Goal: Information Seeking & Learning: Learn about a topic

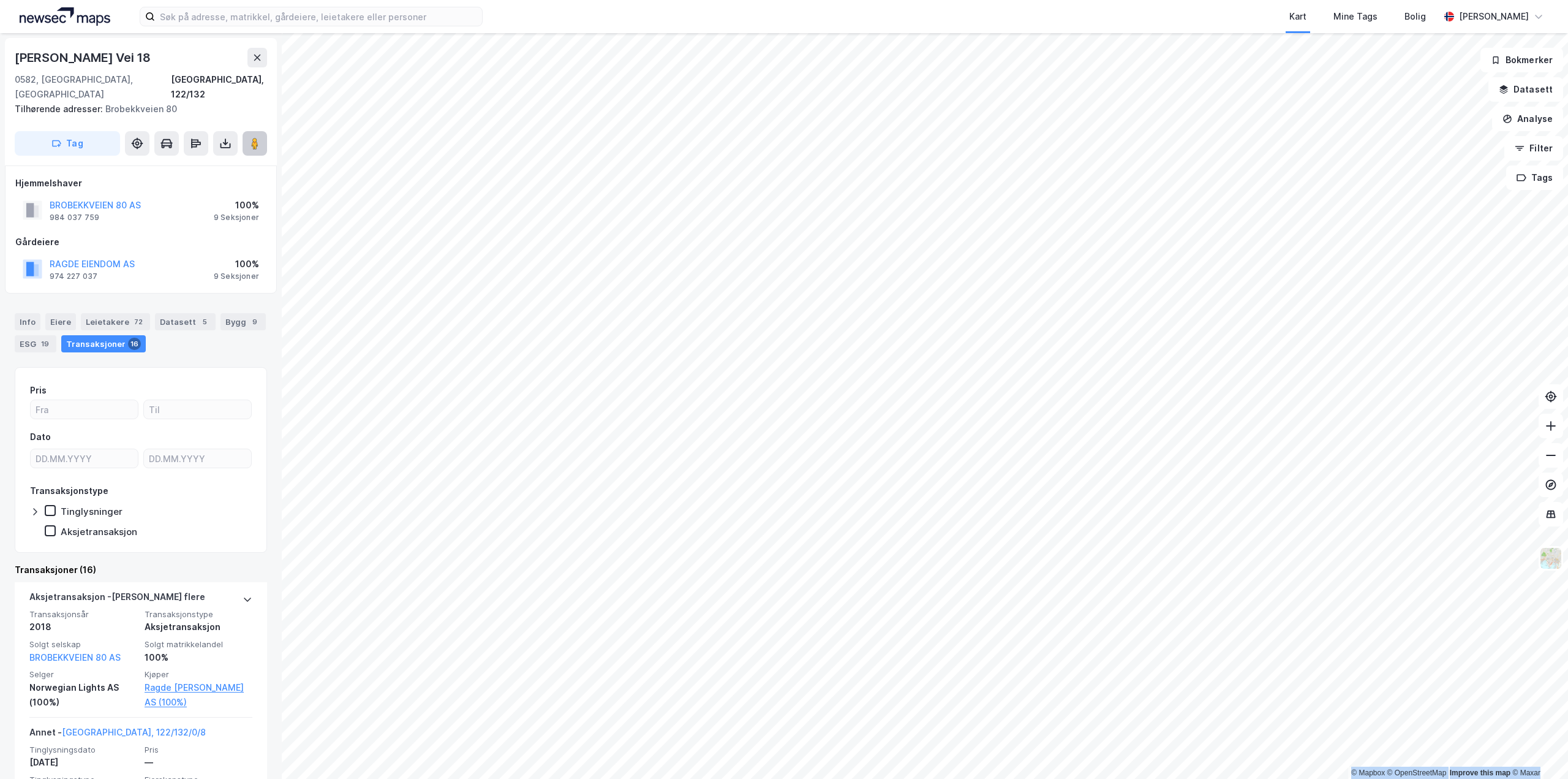
click at [261, 131] on button at bounding box center [255, 143] width 24 height 24
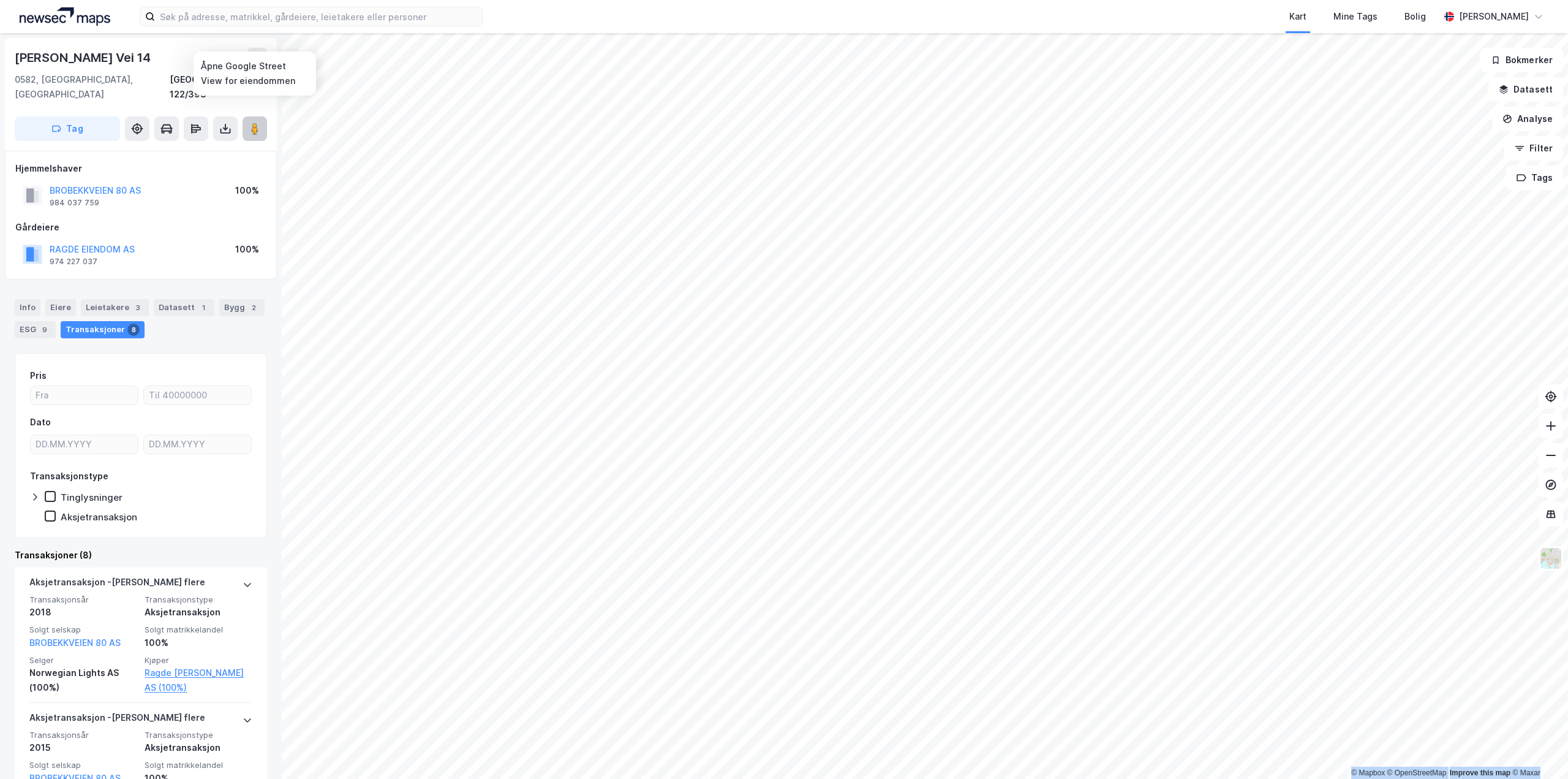
click at [265, 118] on button at bounding box center [255, 128] width 24 height 24
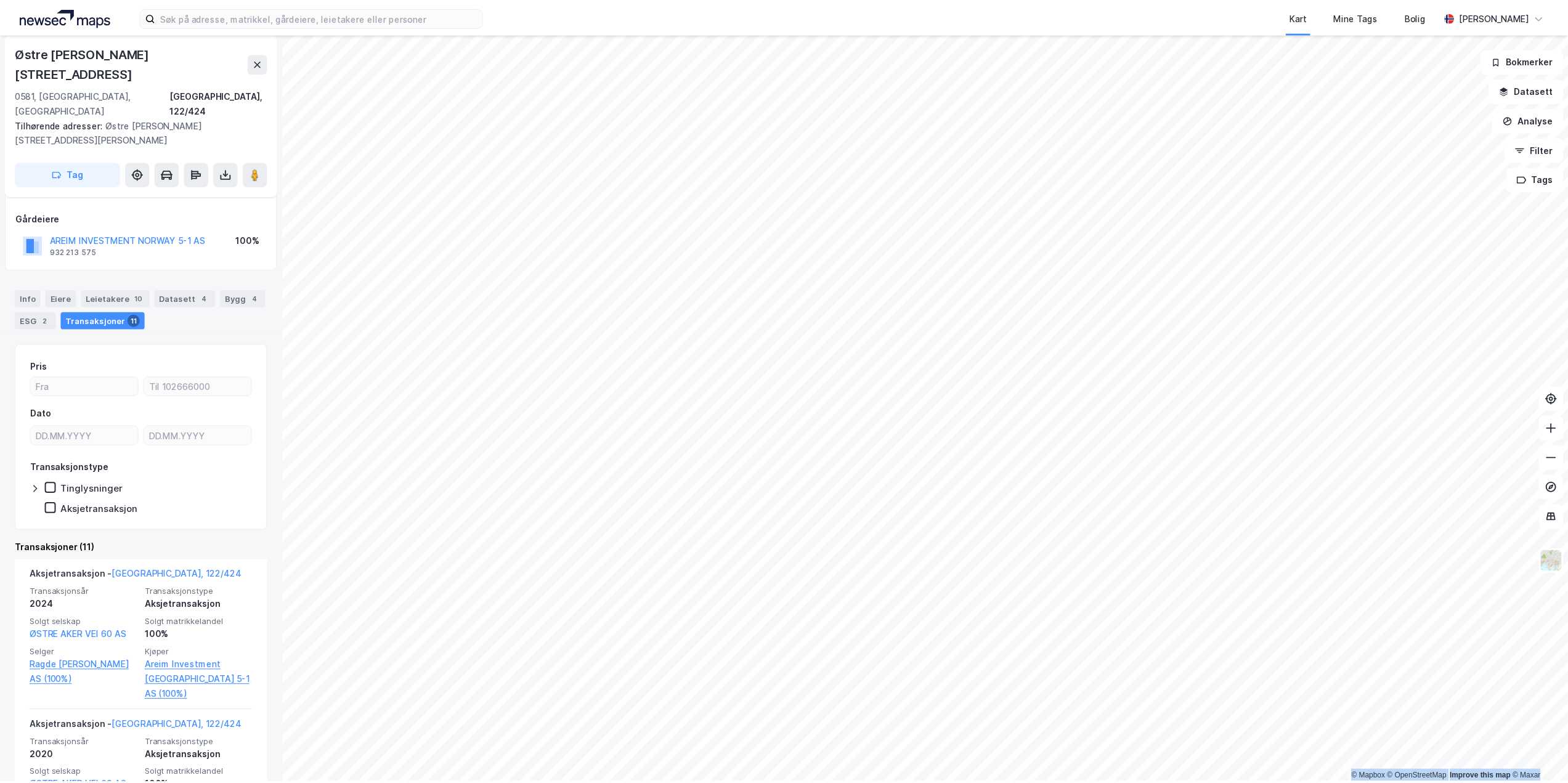
scroll to position [62, 0]
click at [281, 24] on input at bounding box center [320, 17] width 329 height 19
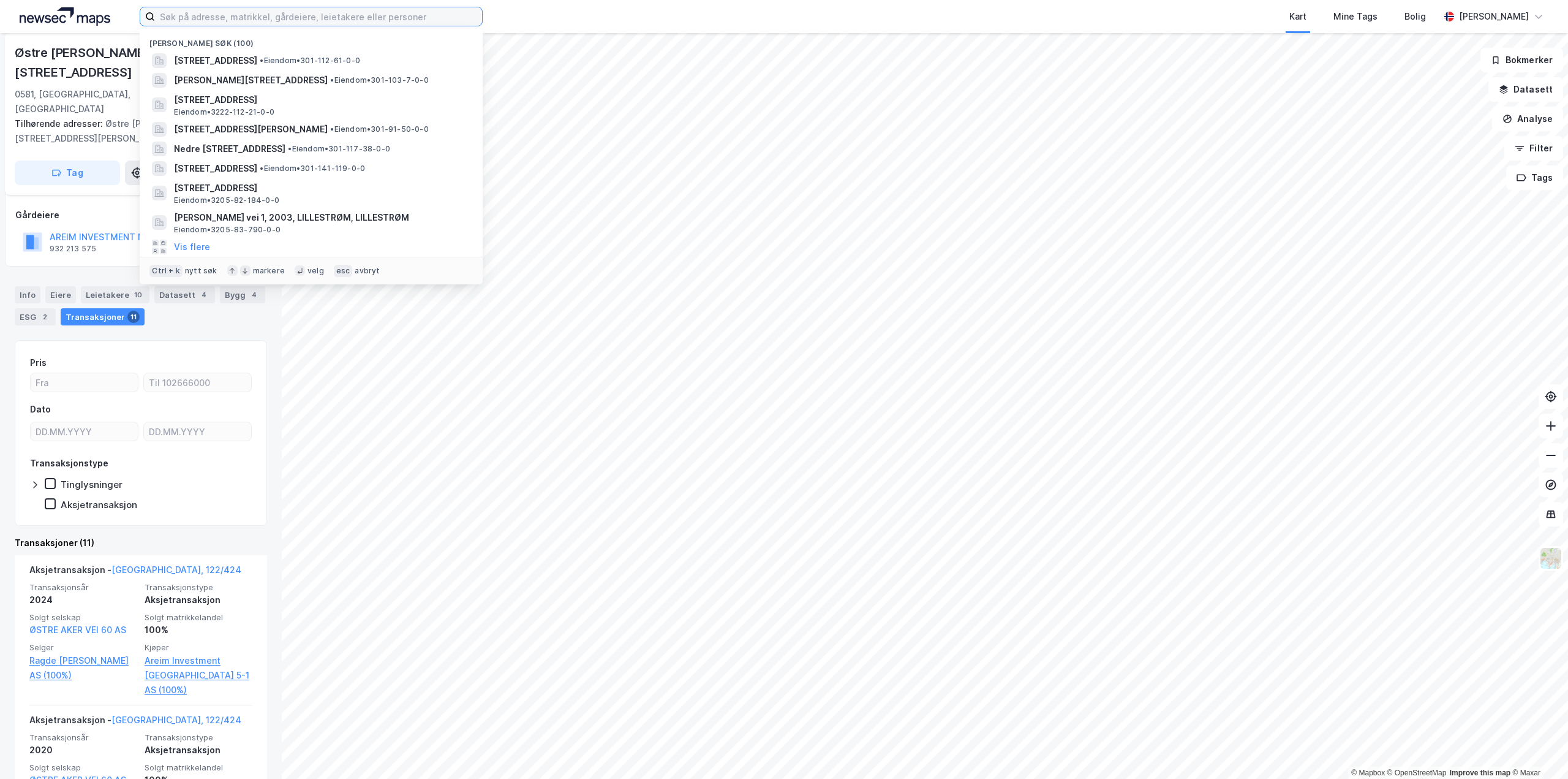
paste input "[STREET_ADDRESS]"
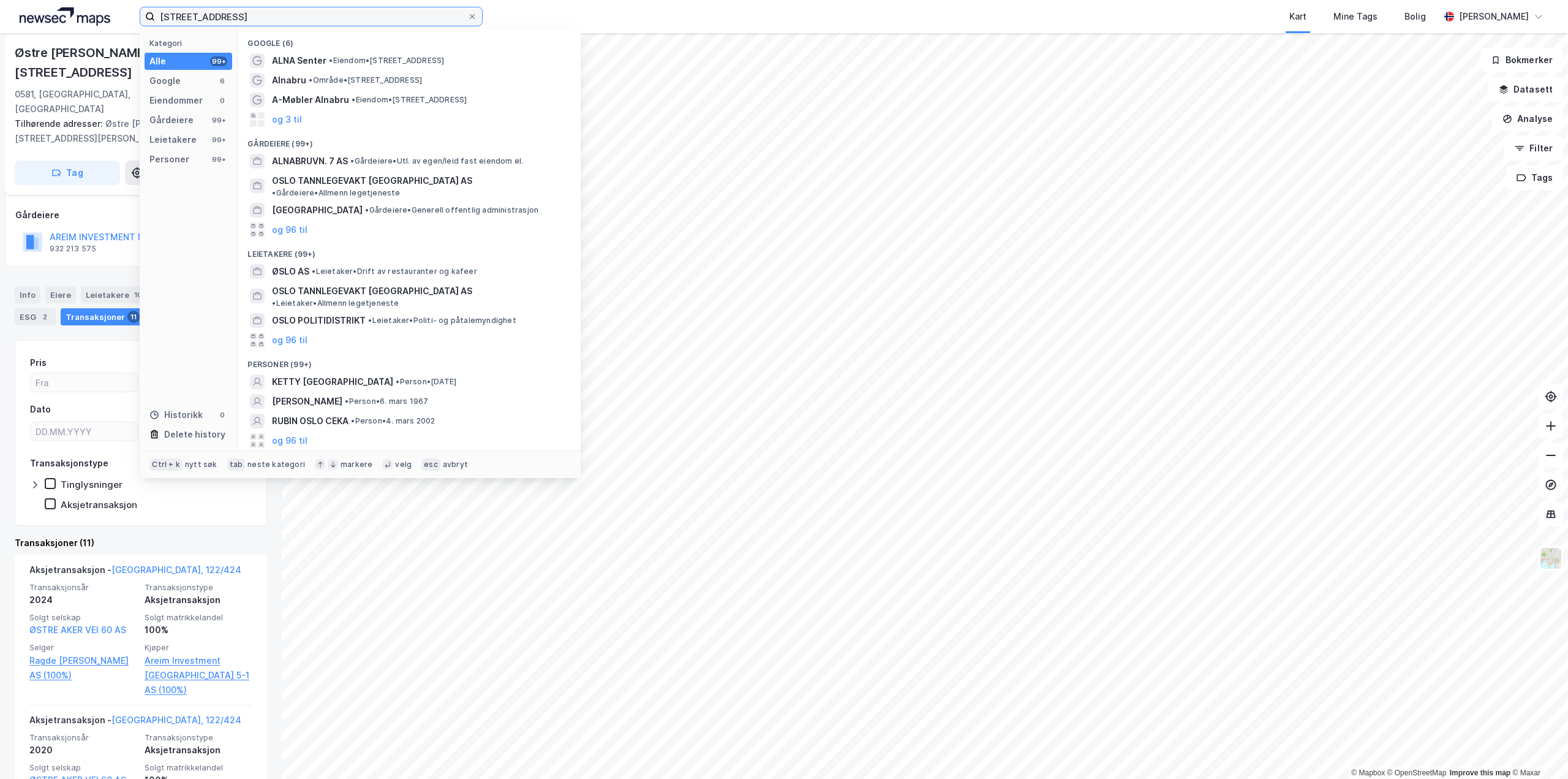
click at [215, 16] on input "[STREET_ADDRESS]" at bounding box center [310, 17] width 312 height 19
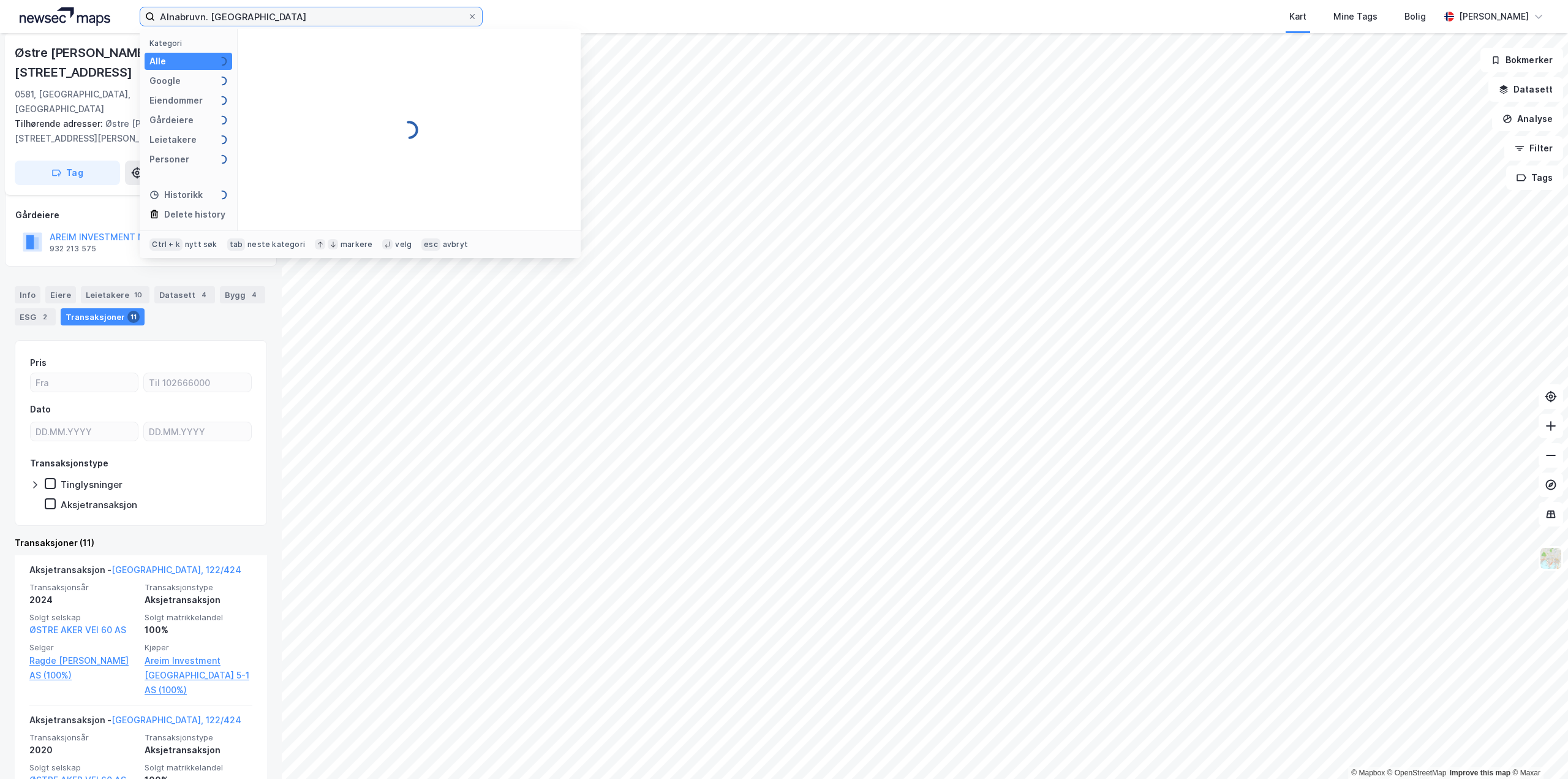
type input "Alnabruvn [GEOGRAPHIC_DATA]"
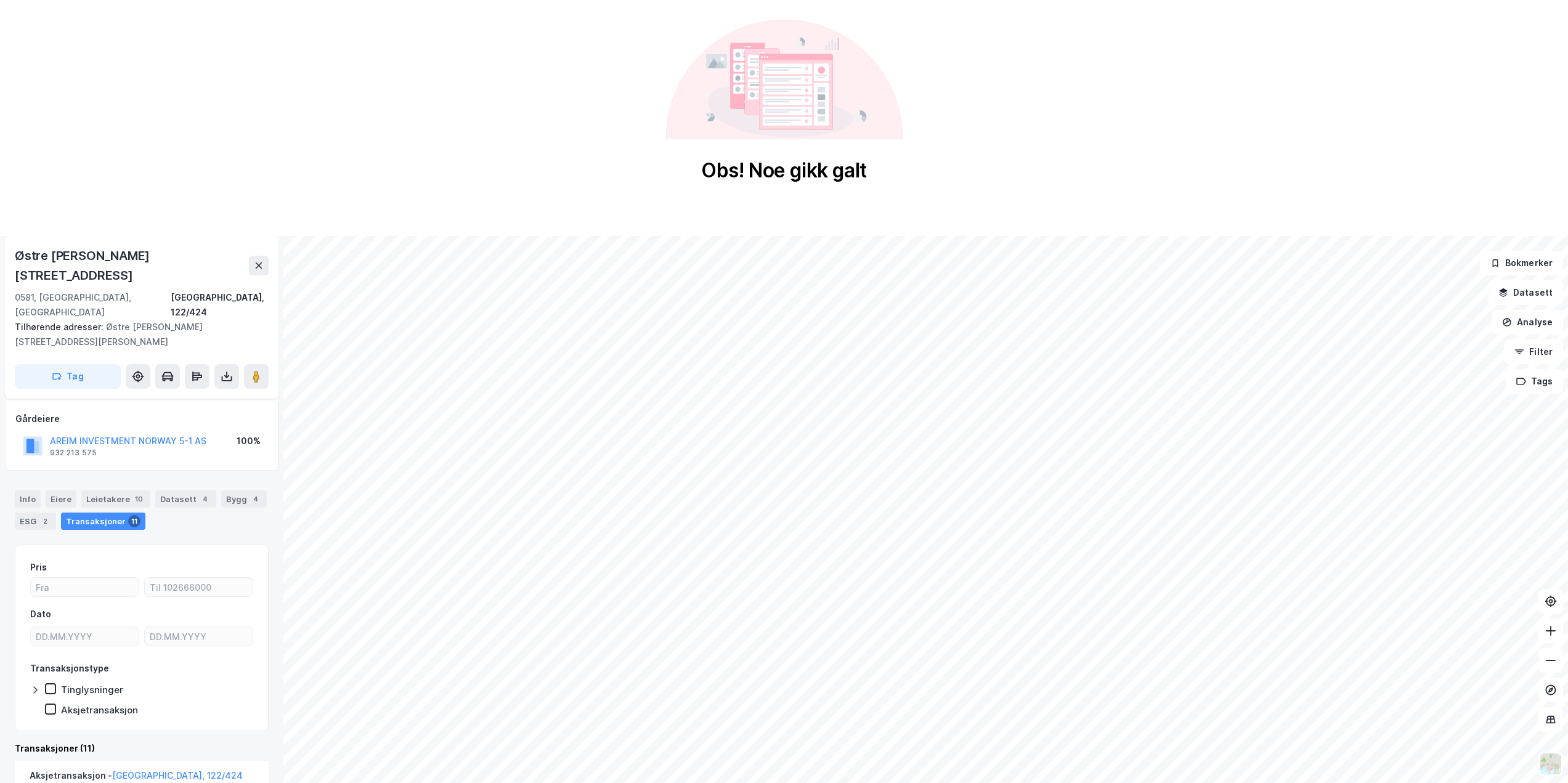
click at [269, 259] on div "Østre [PERSON_NAME][STREET_ADDRESS] Tilhørende adresser: [STREET_ADDRESS][PERSO…" at bounding box center [142, 317] width 274 height 163
click at [264, 260] on button at bounding box center [259, 266] width 20 height 20
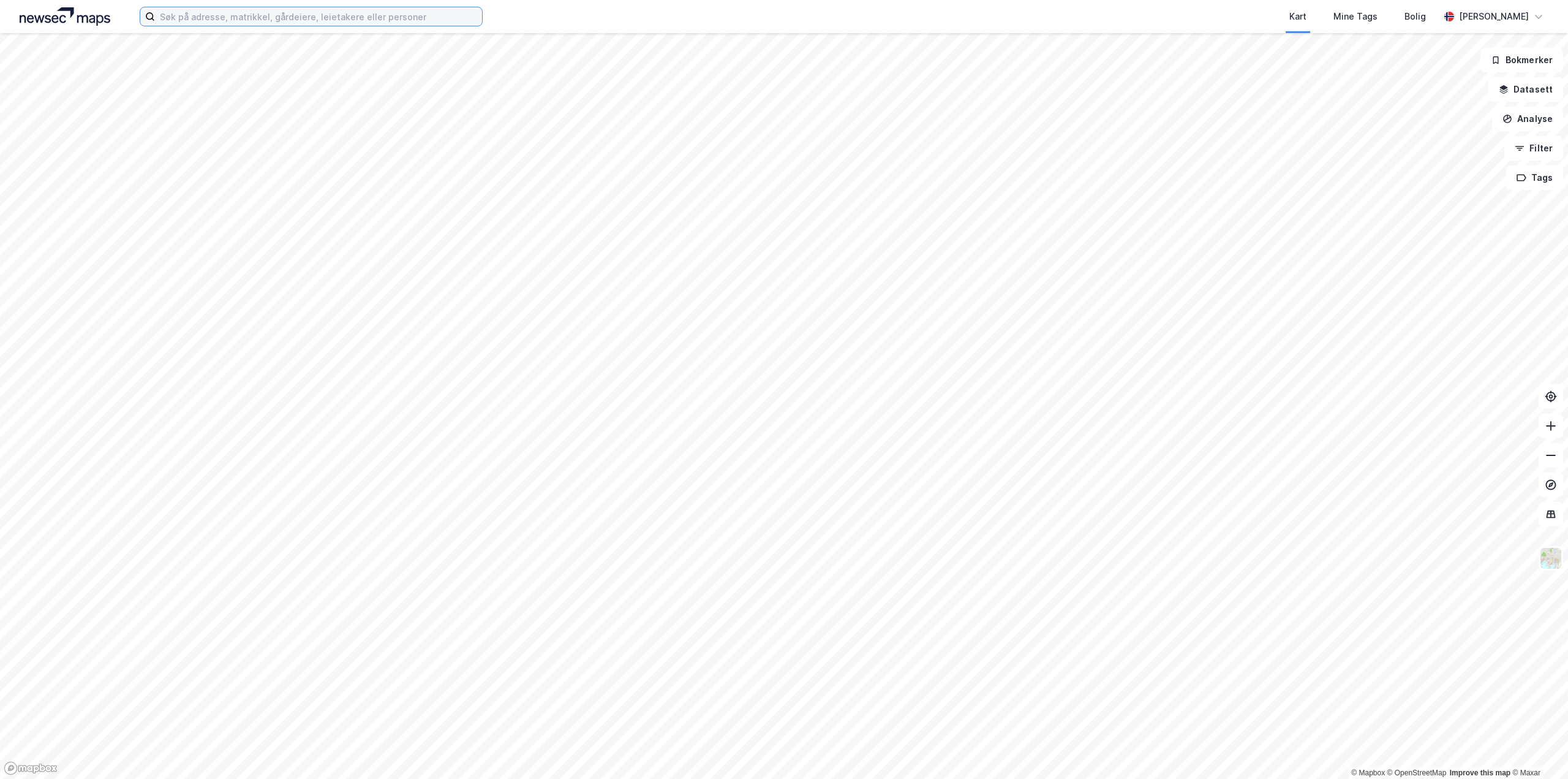
click at [292, 24] on input at bounding box center [318, 17] width 327 height 19
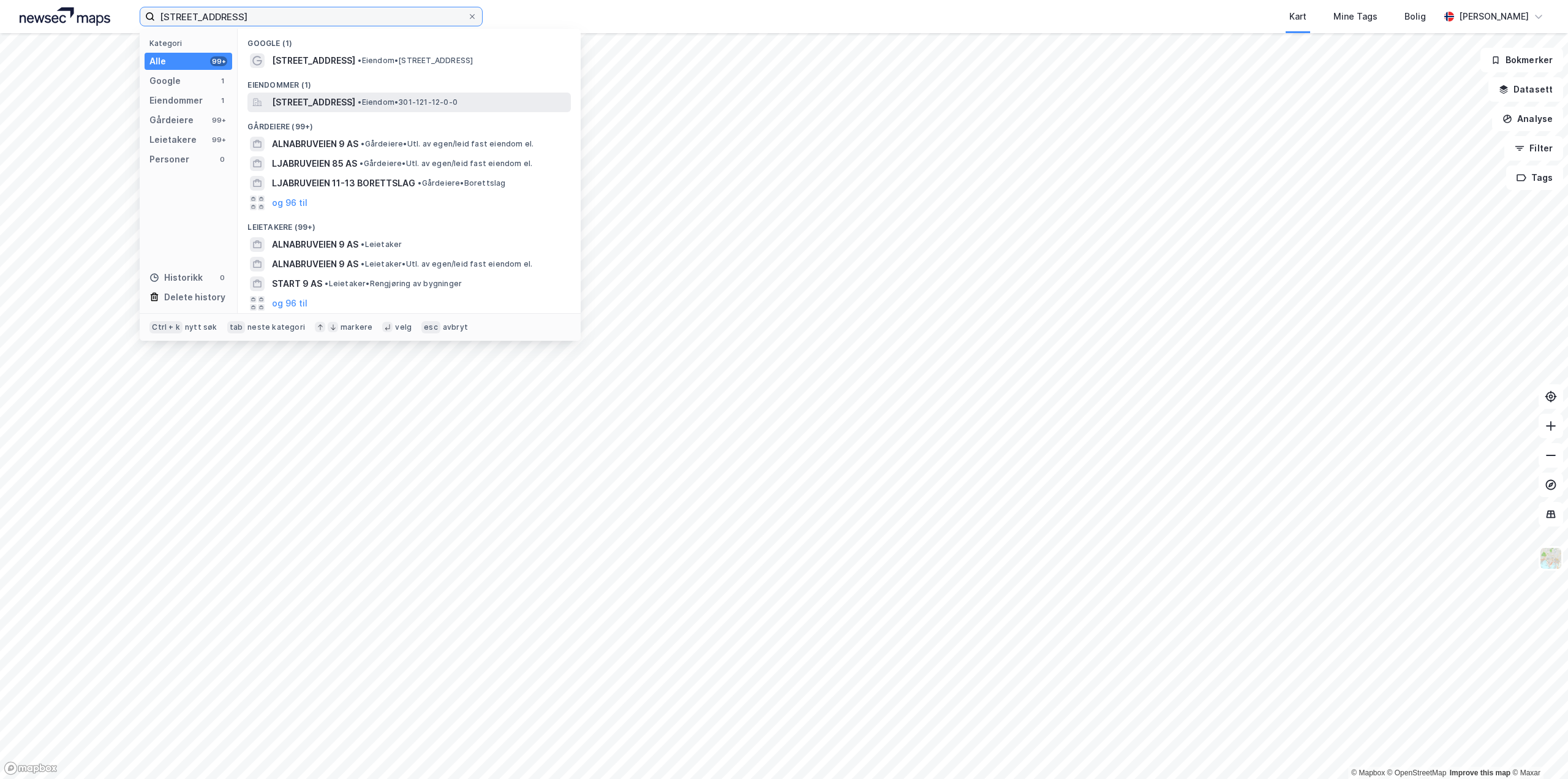
type input "[STREET_ADDRESS]"
click at [356, 106] on span "[STREET_ADDRESS]" at bounding box center [313, 102] width 83 height 15
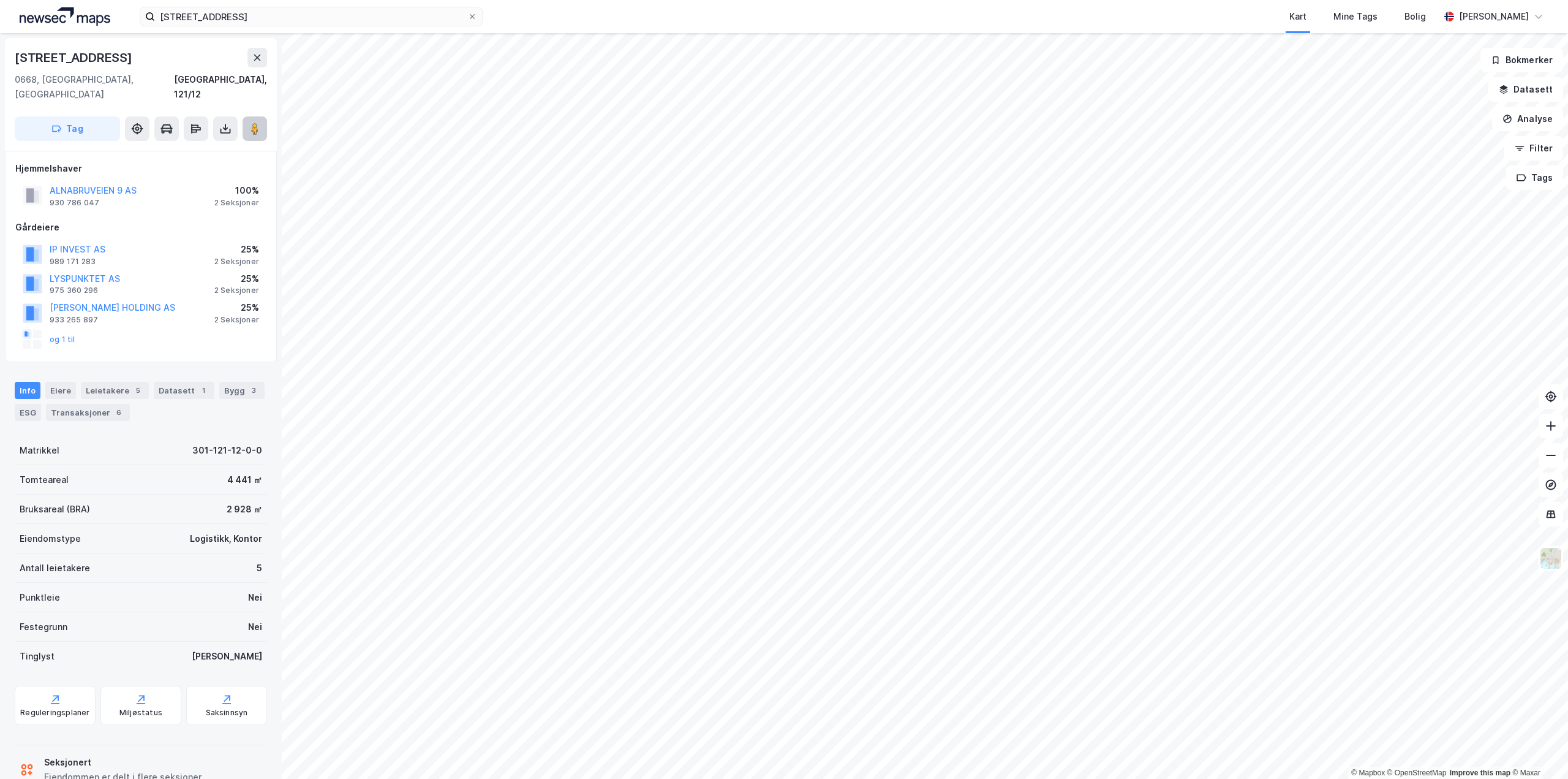
click at [254, 117] on button at bounding box center [255, 128] width 24 height 24
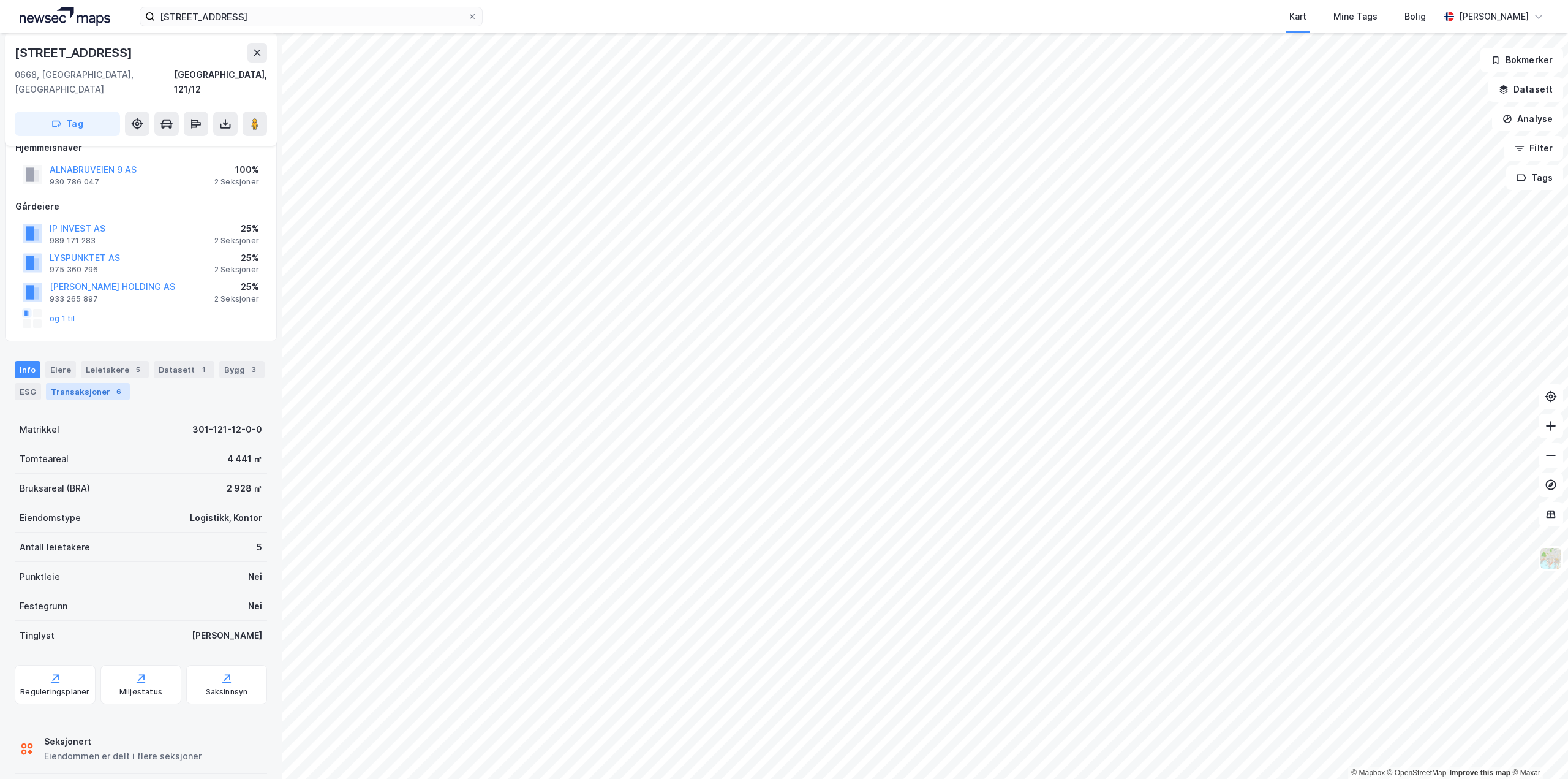
click at [91, 383] on div "Transaksjoner 6" at bounding box center [88, 392] width 84 height 18
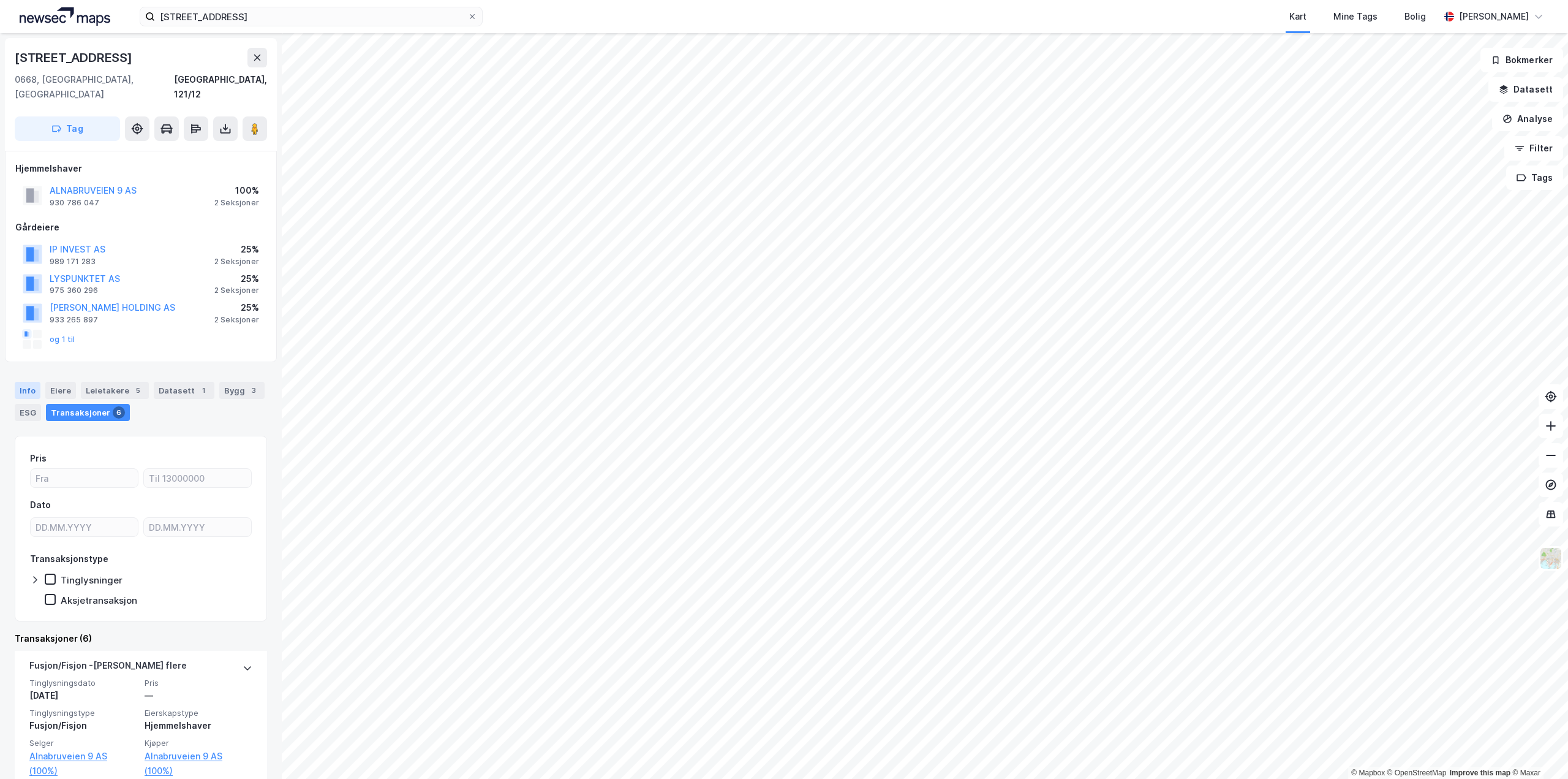
click at [29, 382] on div "Info" at bounding box center [27, 391] width 25 height 18
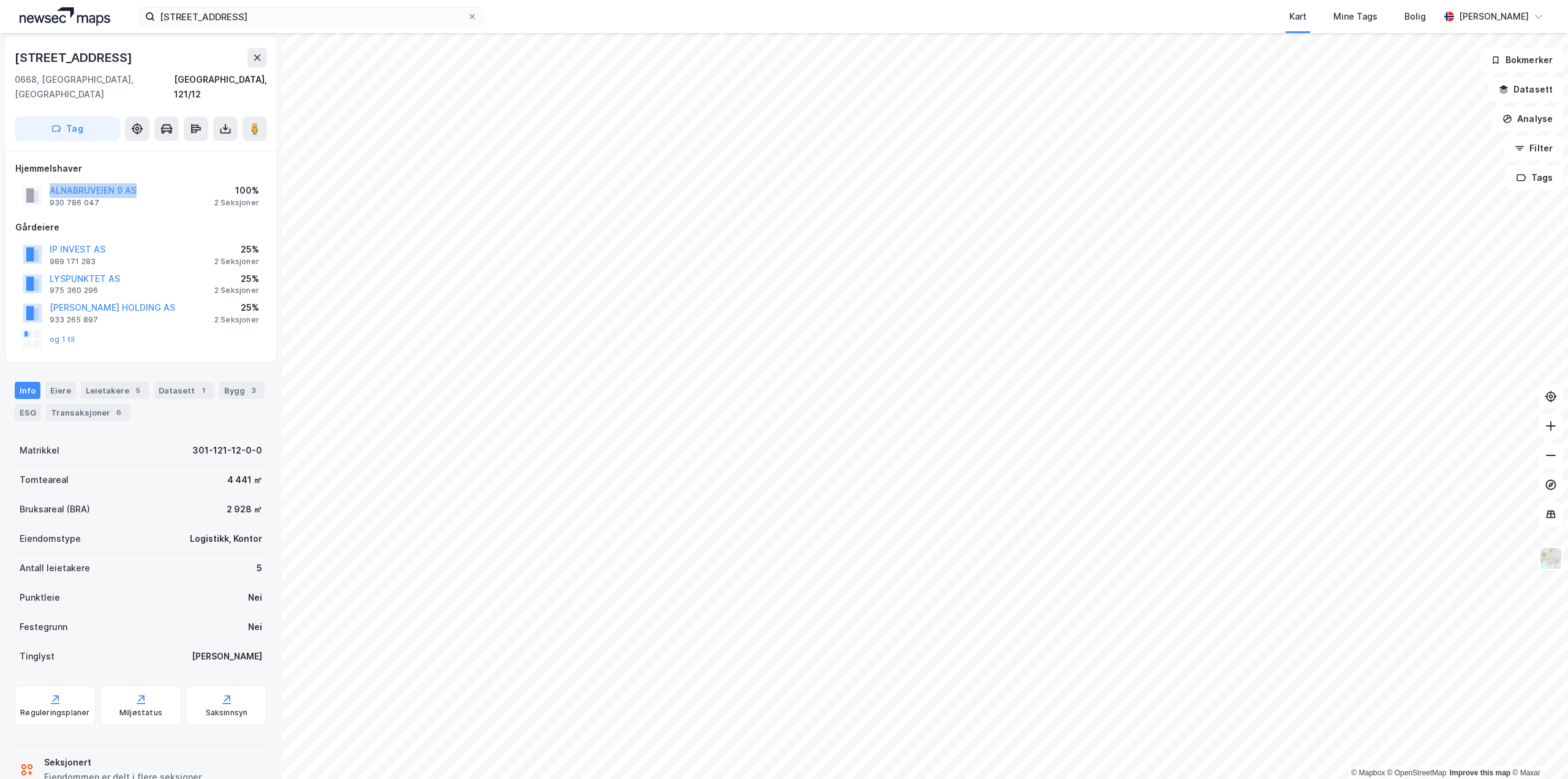
drag, startPoint x: 163, startPoint y: 179, endPoint x: 40, endPoint y: 170, distance: 123.3
click at [40, 181] on div "ALNABRUVEIEN 9 AS 930 786 047 100% 2 Seksjoner" at bounding box center [141, 196] width 251 height 29
copy button "ALNABRUVEIEN 9 AS"
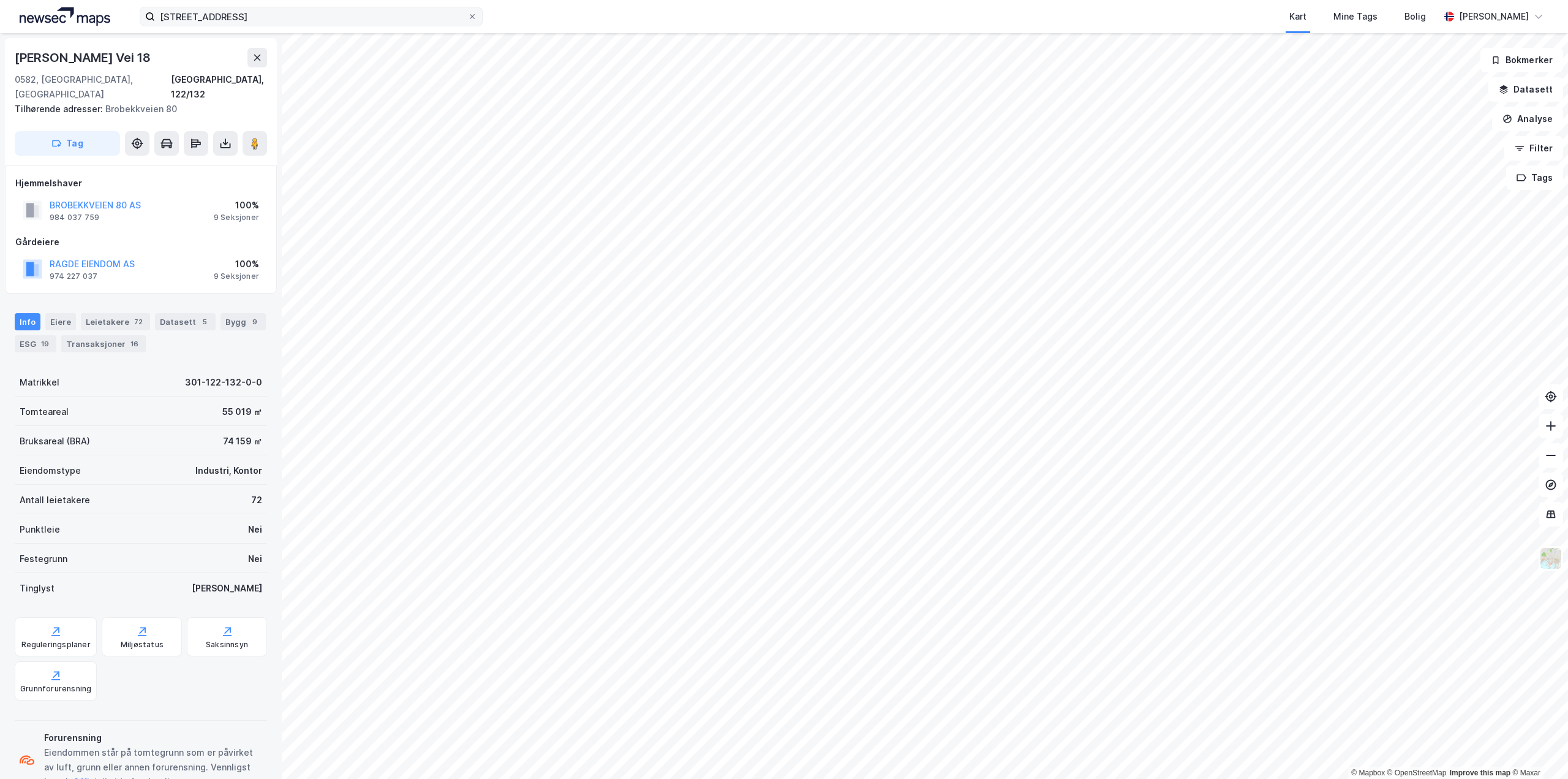
scroll to position [1, 0]
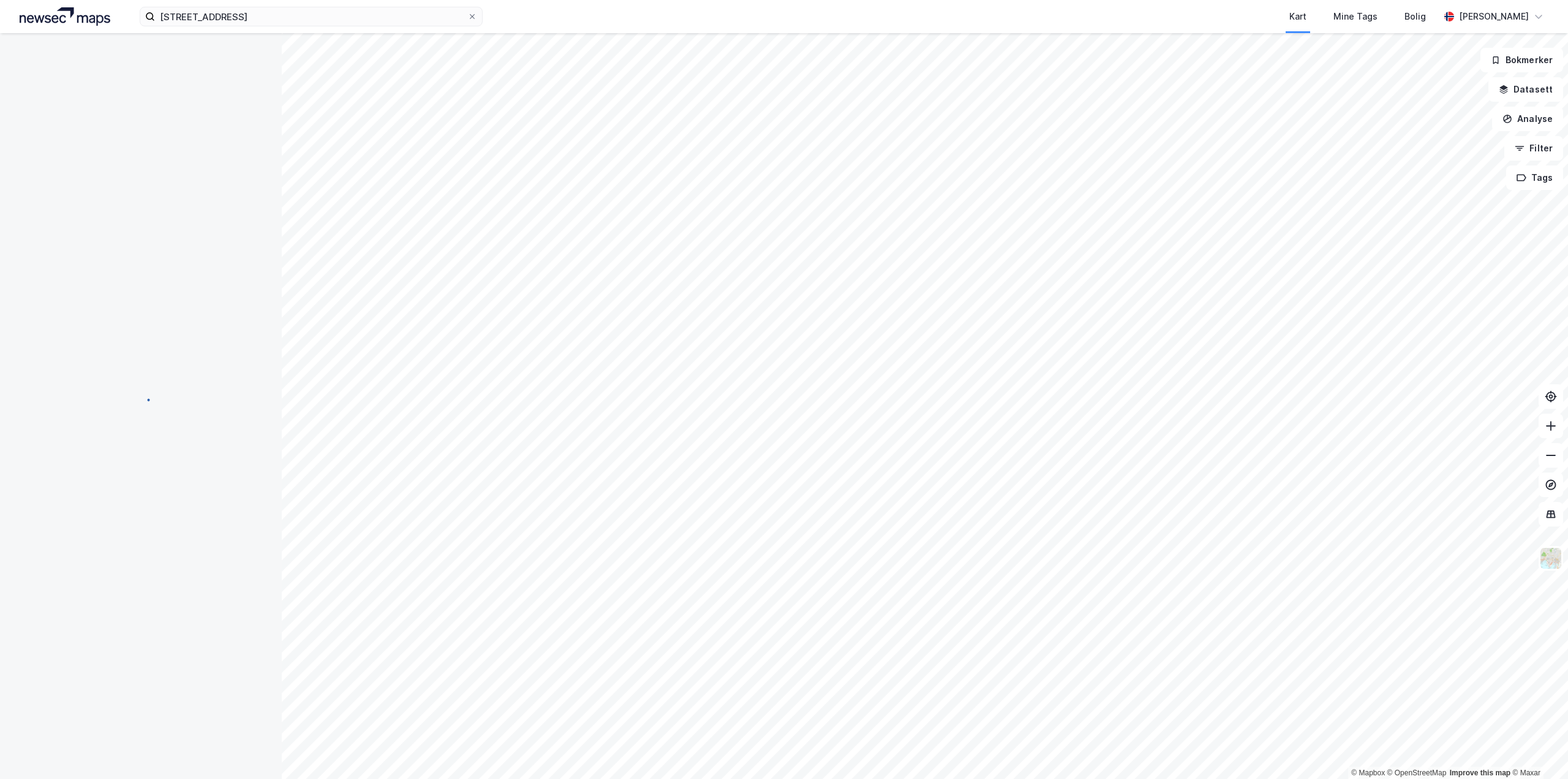
scroll to position [1, 0]
